Goal: Communication & Community: Answer question/provide support

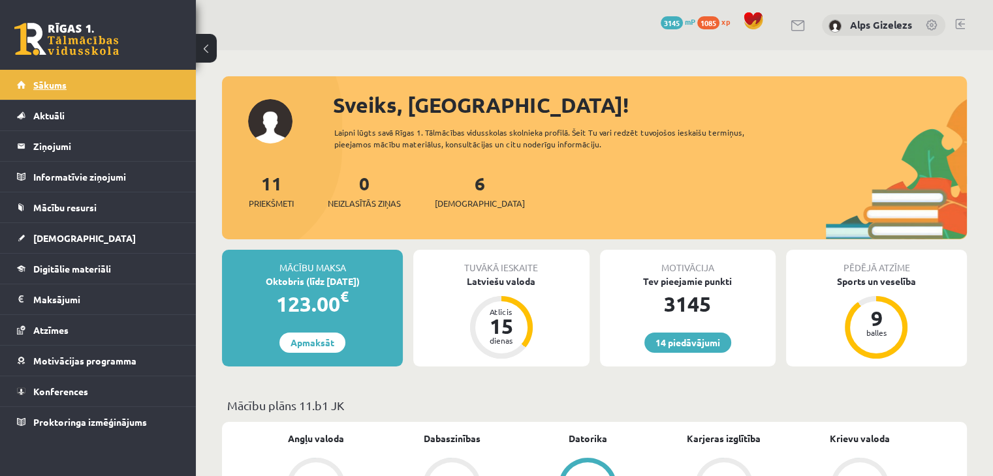
click at [48, 74] on link "Sākums" at bounding box center [98, 85] width 163 height 30
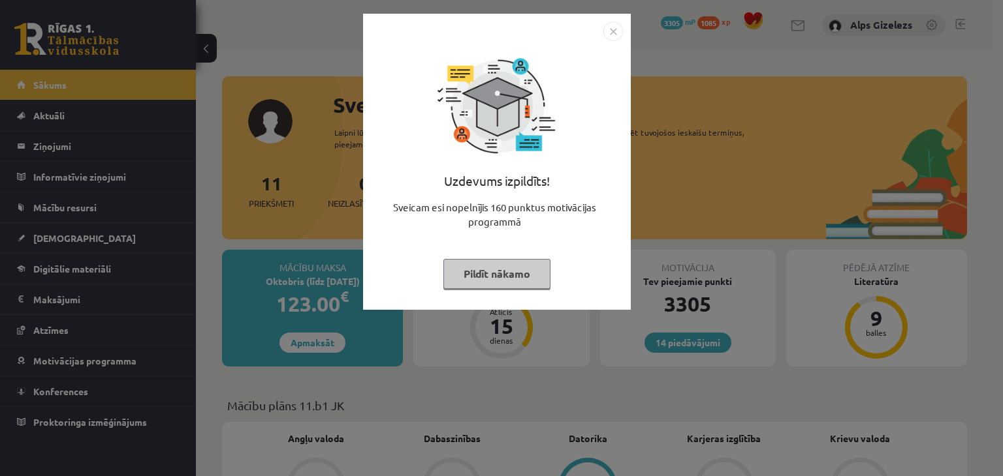
click at [462, 266] on button "Pildīt nākamo" at bounding box center [496, 274] width 107 height 30
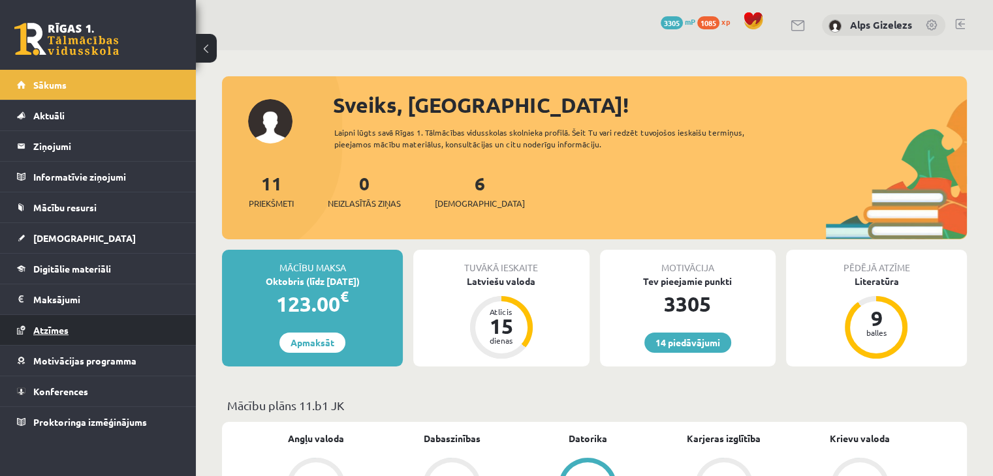
click at [52, 331] on span "Atzīmes" at bounding box center [50, 330] width 35 height 12
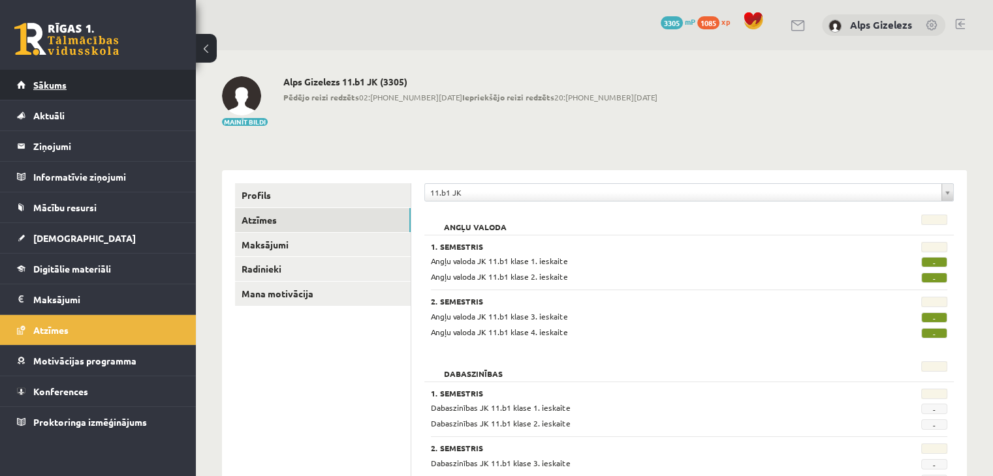
click at [54, 92] on link "Sākums" at bounding box center [98, 85] width 163 height 30
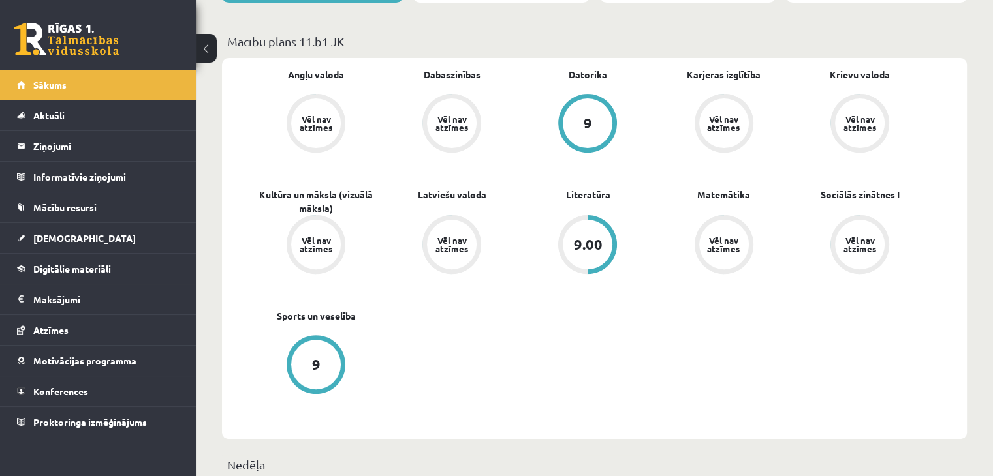
scroll to position [366, 0]
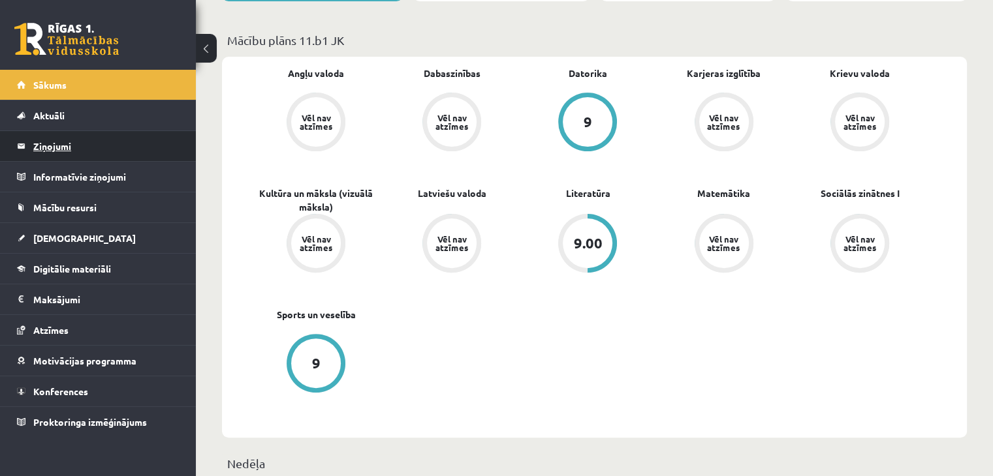
click at [57, 149] on legend "Ziņojumi 0" at bounding box center [106, 146] width 146 height 30
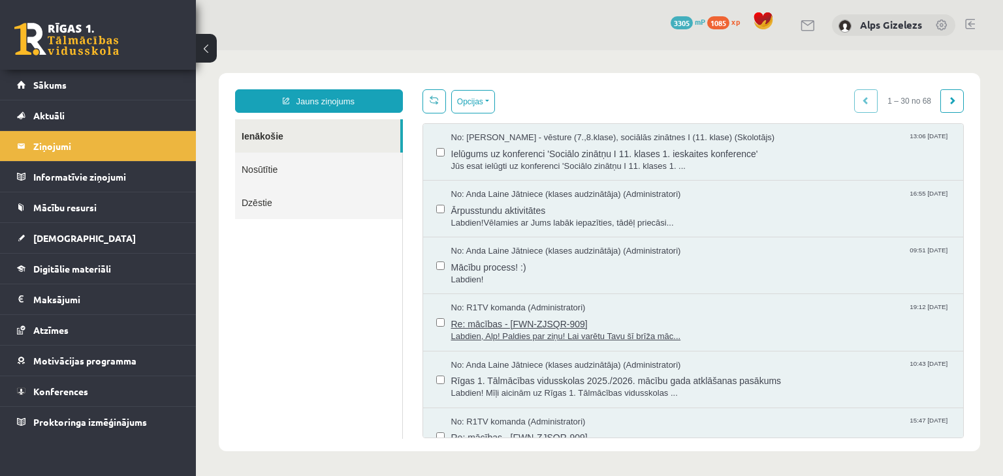
click at [516, 318] on span "Re: mācības - [FWN-ZJSQR-909]" at bounding box center [700, 323] width 499 height 16
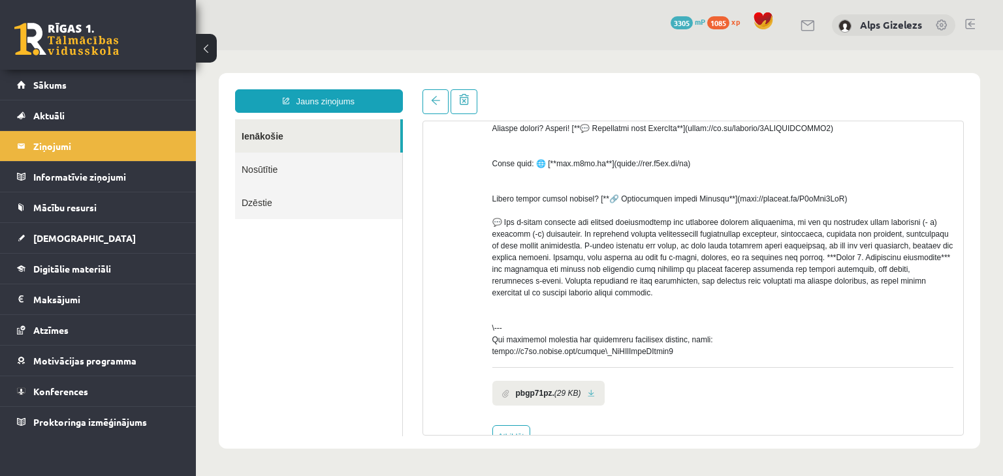
scroll to position [492, 0]
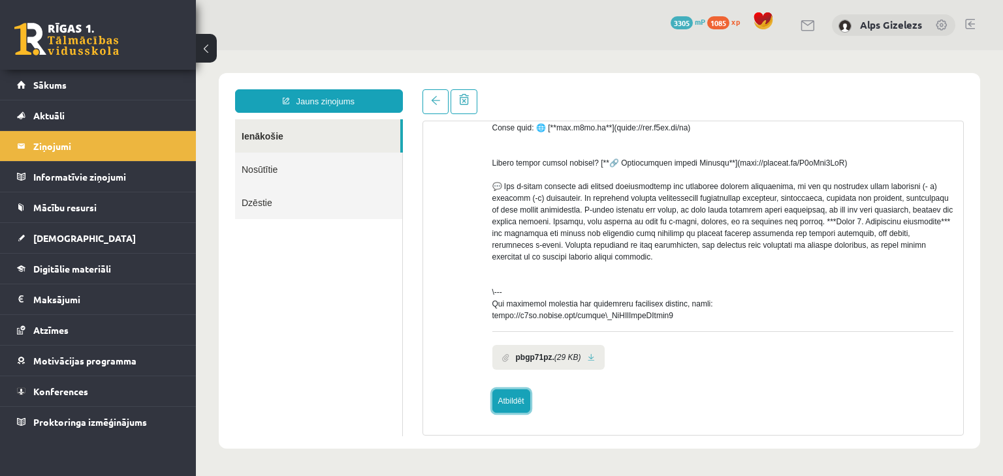
click at [514, 411] on link "Atbildēt" at bounding box center [511, 401] width 38 height 23
type input "**********"
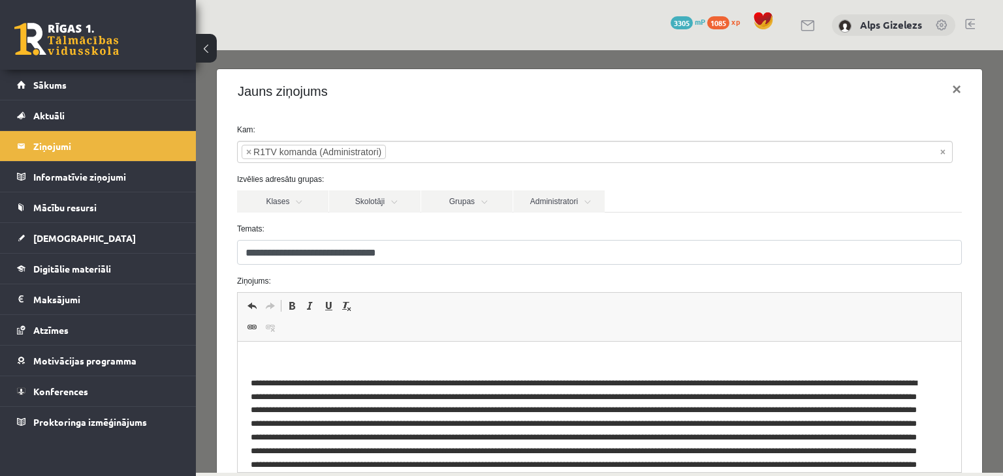
click at [359, 359] on p "Визуальный текстовый редактор, wiswyg-editor-47024954682980-1758020815-82" at bounding box center [598, 362] width 697 height 14
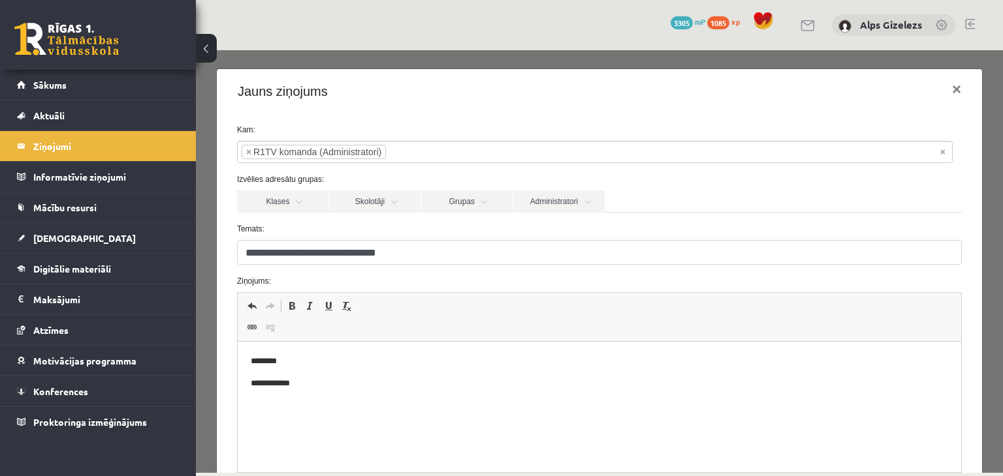
click at [341, 379] on p "**********" at bounding box center [594, 384] width 688 height 14
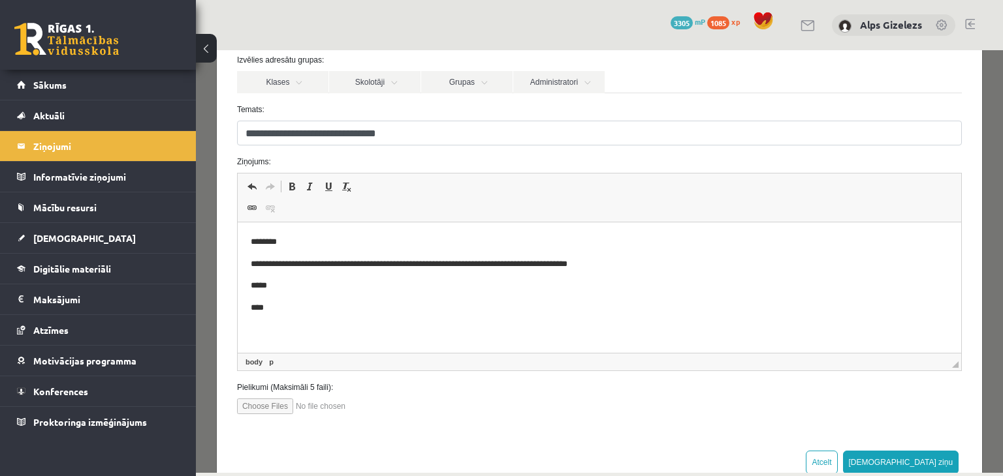
scroll to position [153, 0]
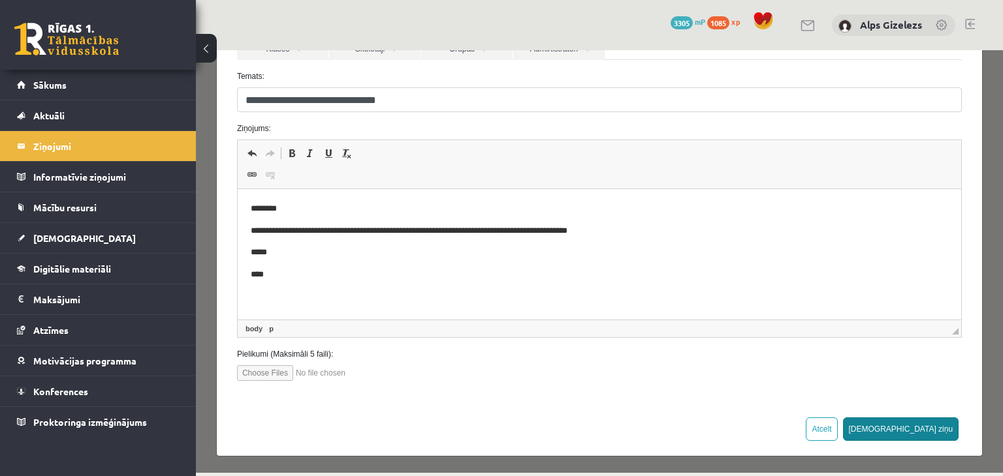
click at [940, 424] on button "Sūtīt ziņu" at bounding box center [901, 429] width 116 height 23
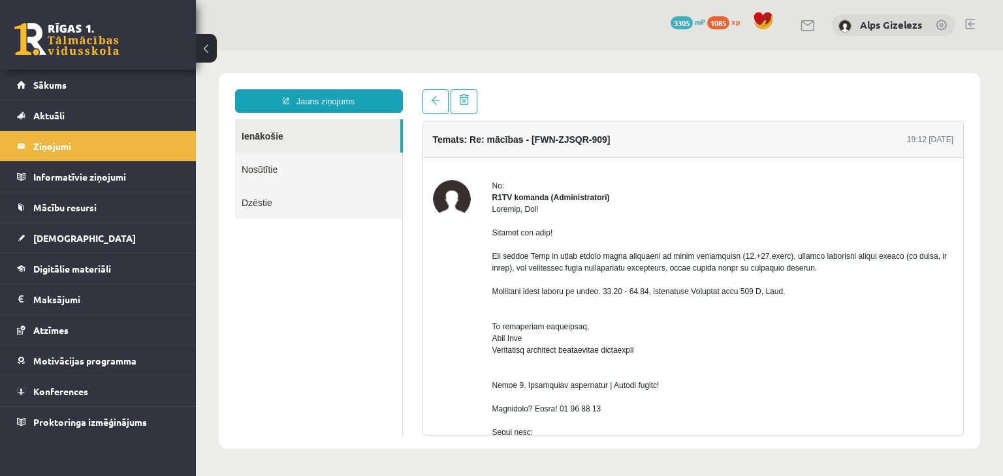
scroll to position [0, 0]
click at [63, 90] on link "Sākums" at bounding box center [98, 85] width 163 height 30
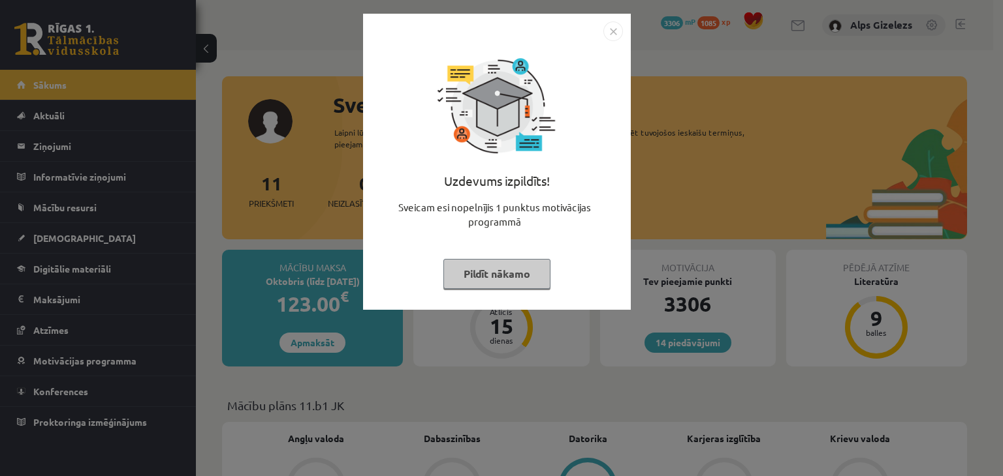
click at [493, 263] on button "Pildīt nākamo" at bounding box center [496, 274] width 107 height 30
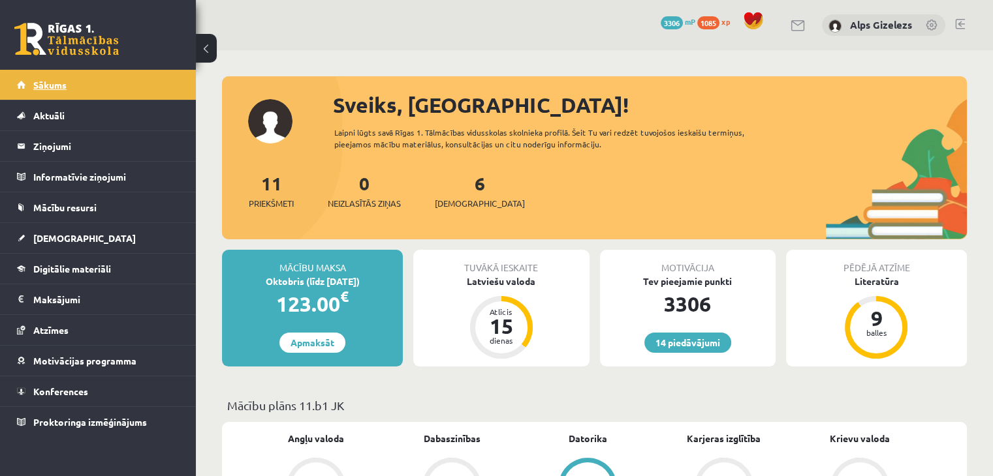
click at [59, 83] on span "Sākums" at bounding box center [49, 85] width 33 height 12
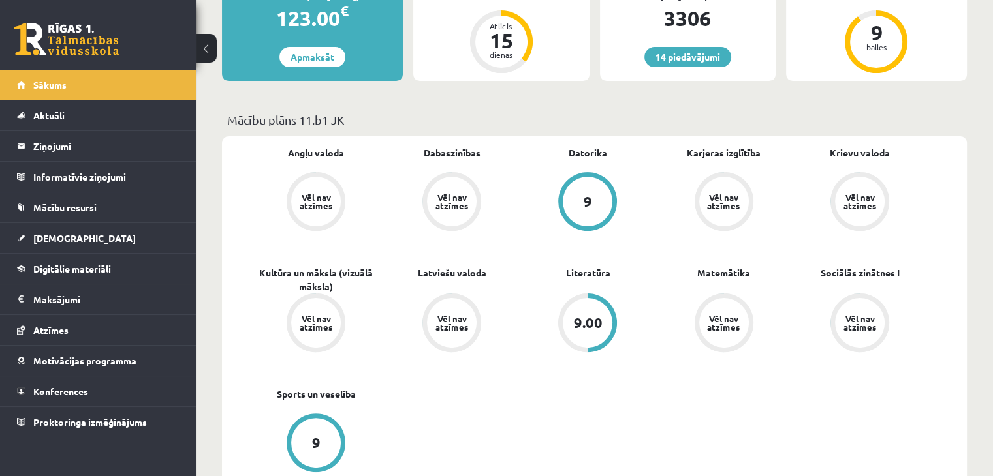
scroll to position [287, 0]
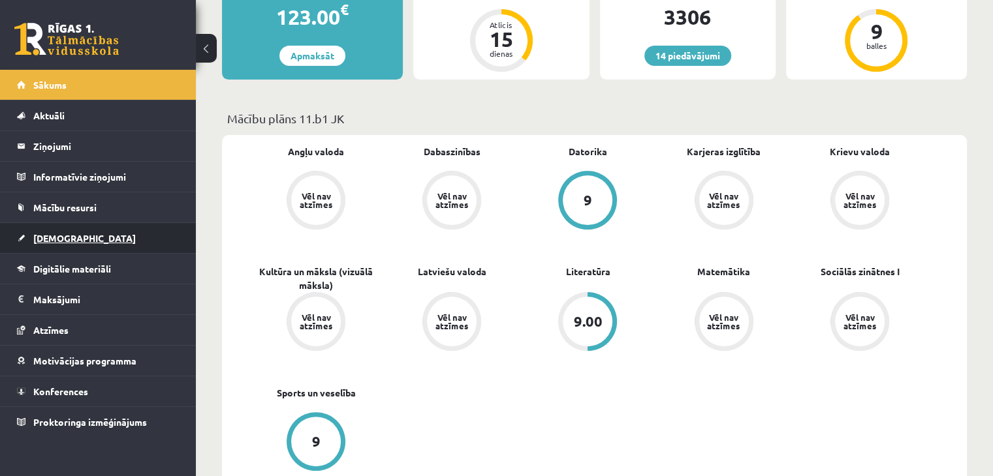
click at [44, 234] on span "[DEMOGRAPHIC_DATA]" at bounding box center [84, 238] width 102 height 12
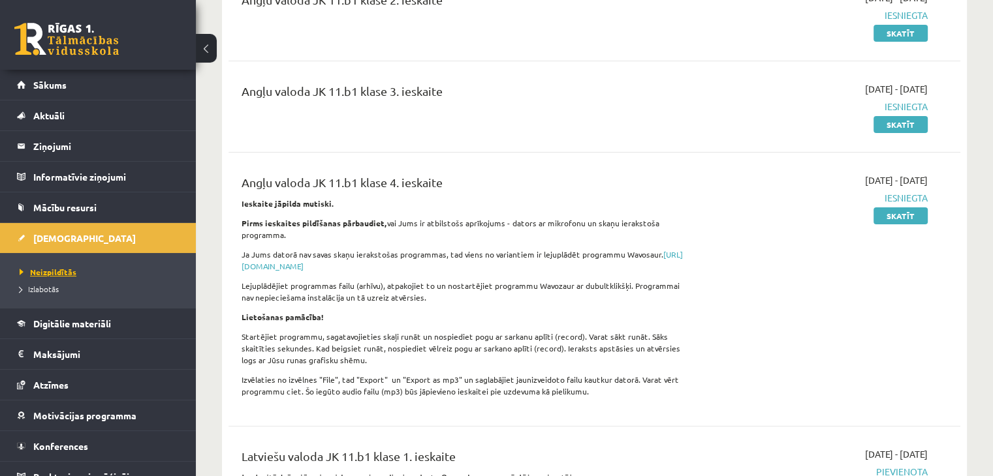
click at [65, 271] on span "Neizpildītās" at bounding box center [48, 272] width 57 height 10
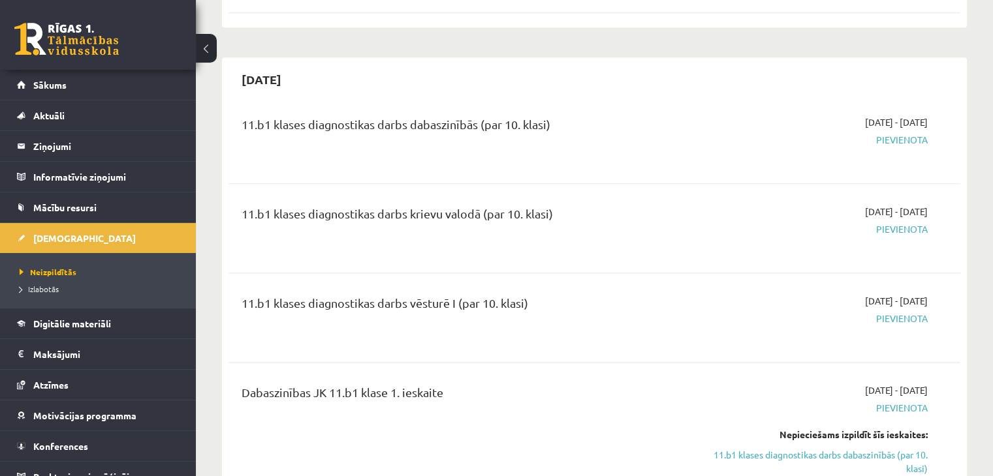
scroll to position [1516, 0]
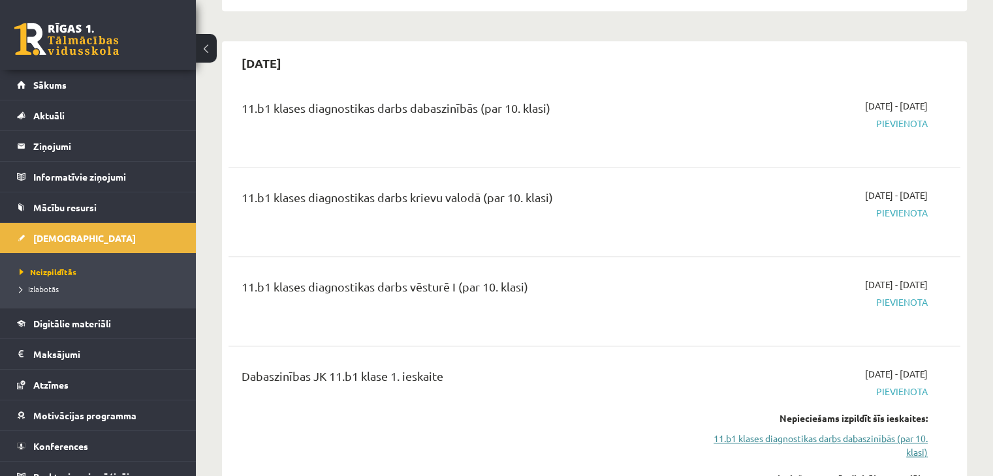
click at [907, 432] on link "11.b1 klases diagnostikas darbs dabaszinībās (par 10. klasi)" at bounding box center [819, 445] width 215 height 27
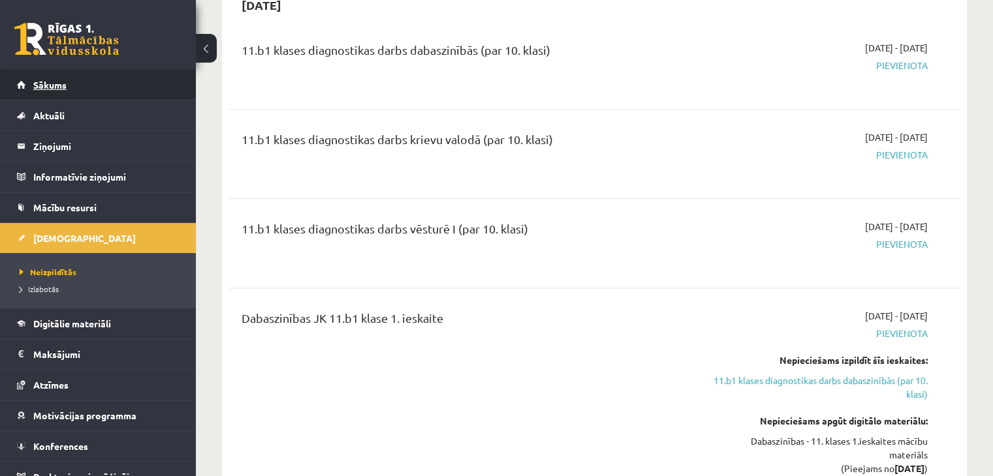
click at [65, 82] on span "Sākums" at bounding box center [49, 85] width 33 height 12
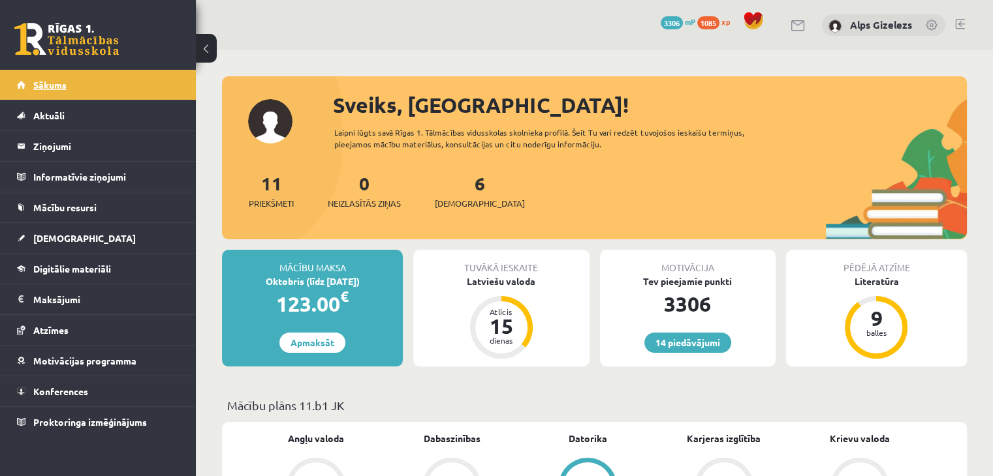
click at [66, 83] on span "Sākums" at bounding box center [49, 85] width 33 height 12
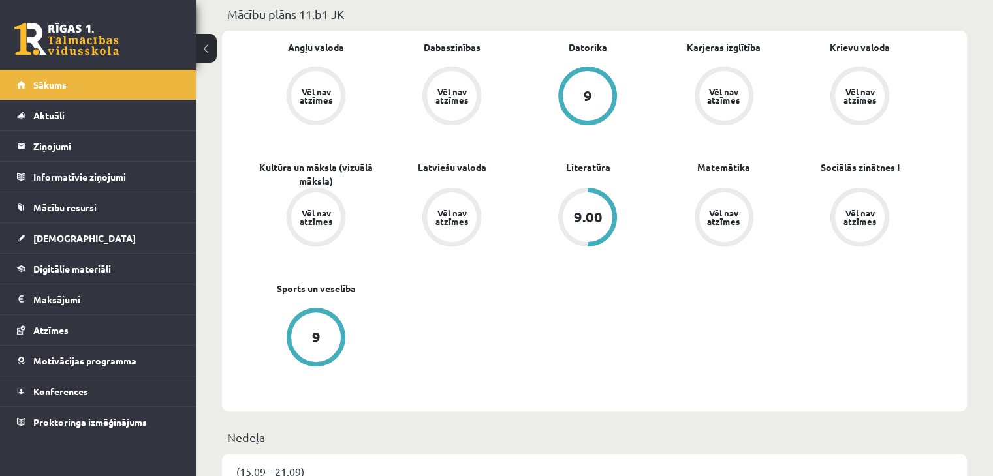
scroll to position [366, 0]
